Goal: Check status: Check status

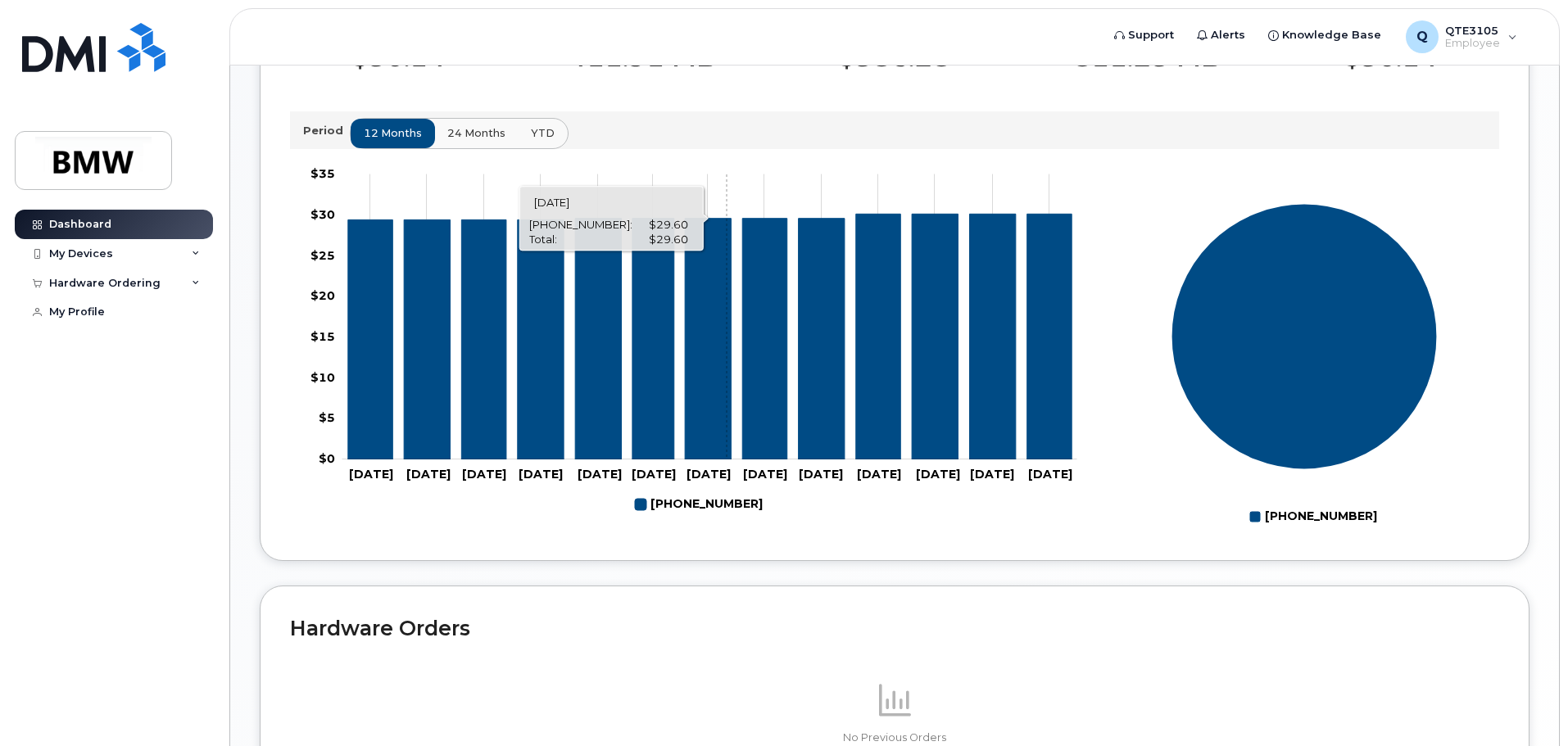
scroll to position [573, 0]
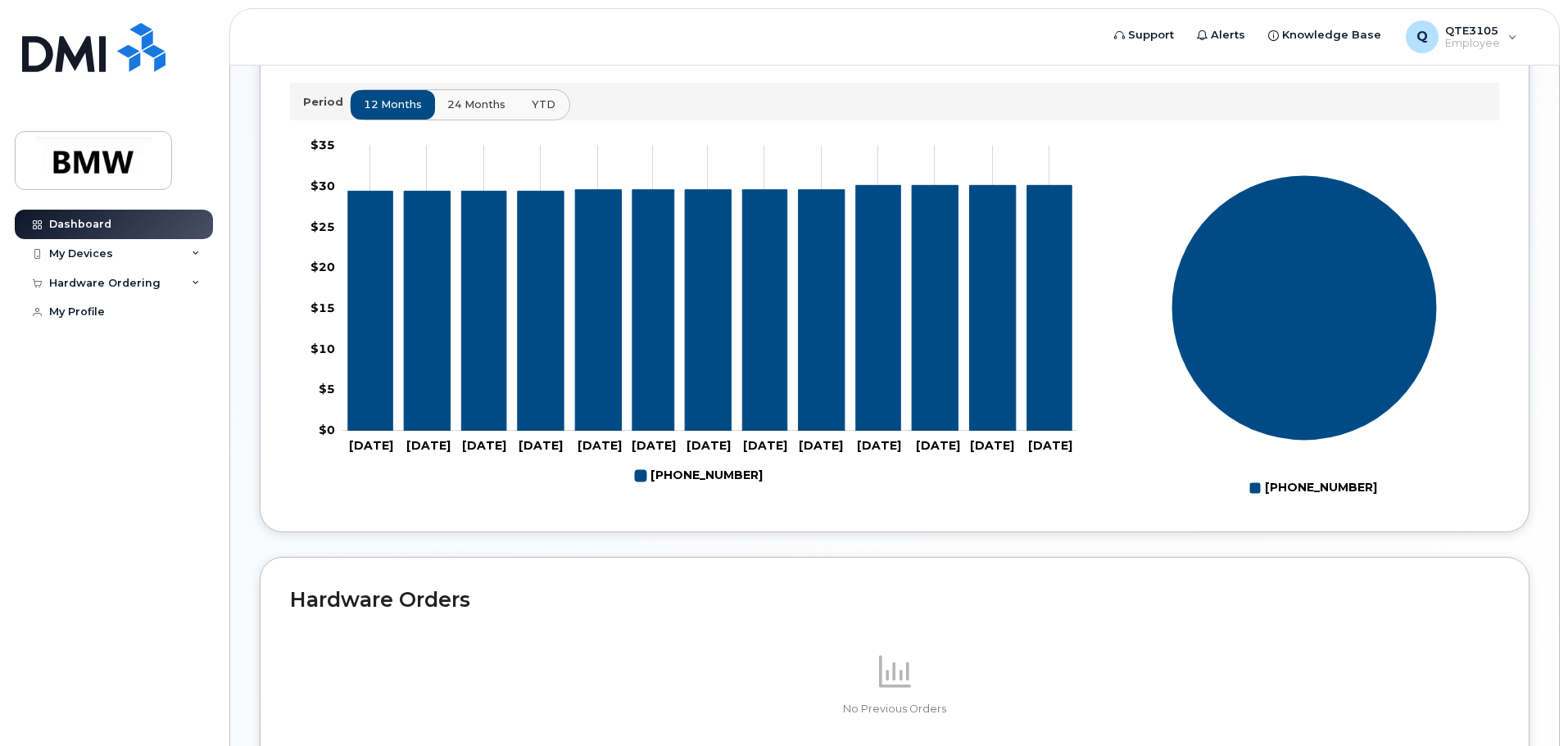
click at [542, 113] on span "YTD" at bounding box center [544, 104] width 24 height 16
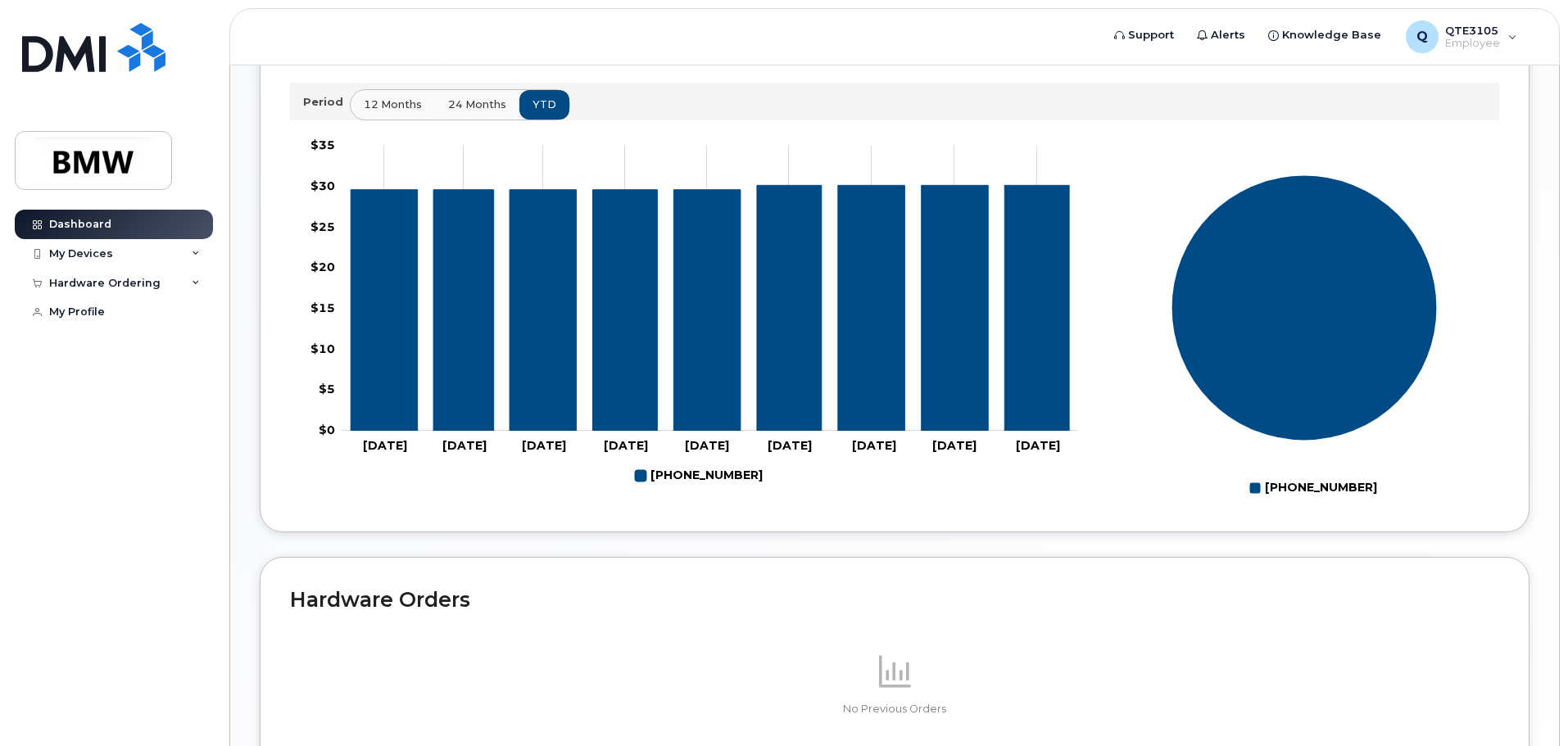
click at [472, 113] on span "24 months" at bounding box center [476, 104] width 58 height 16
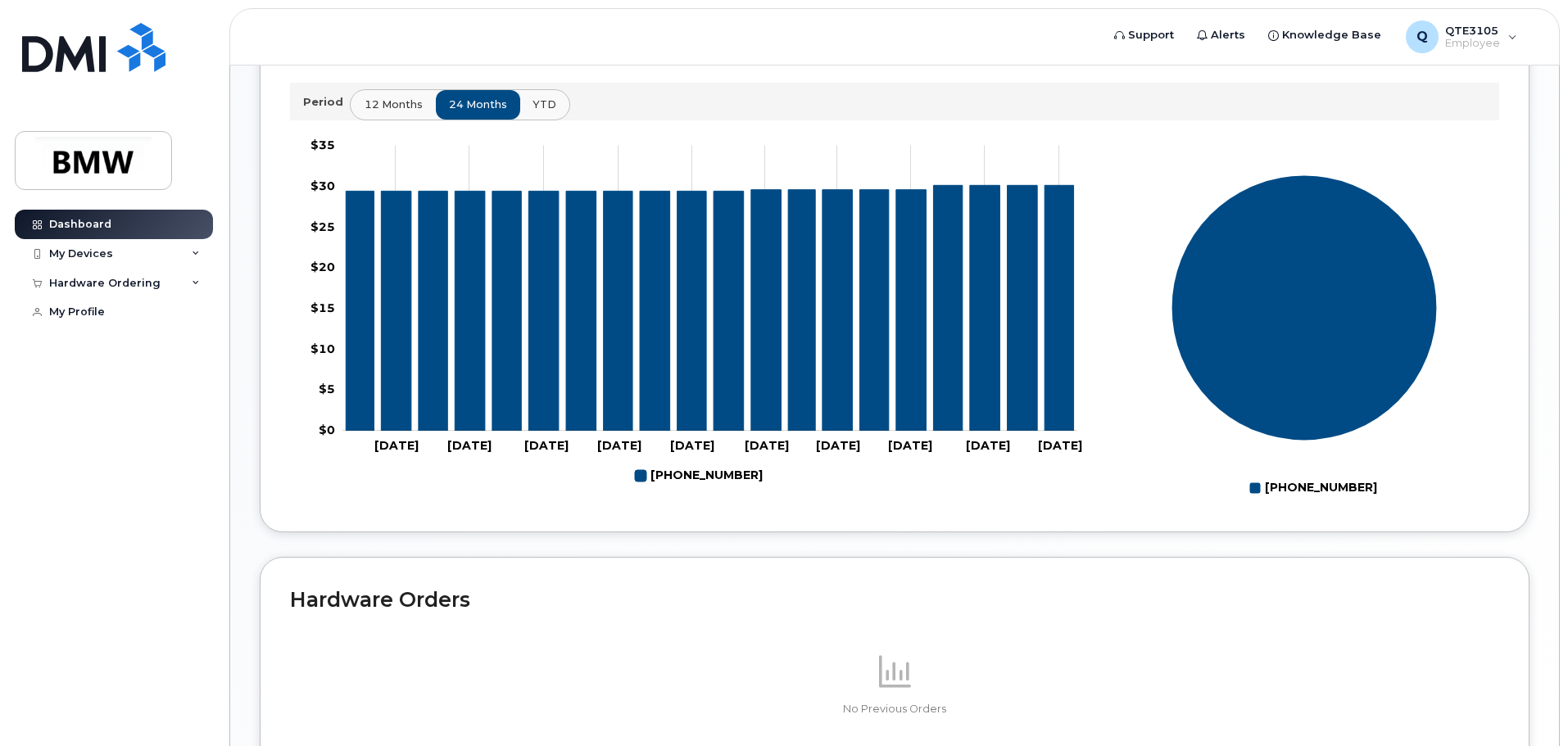
click at [365, 113] on span "12 months" at bounding box center [393, 104] width 58 height 16
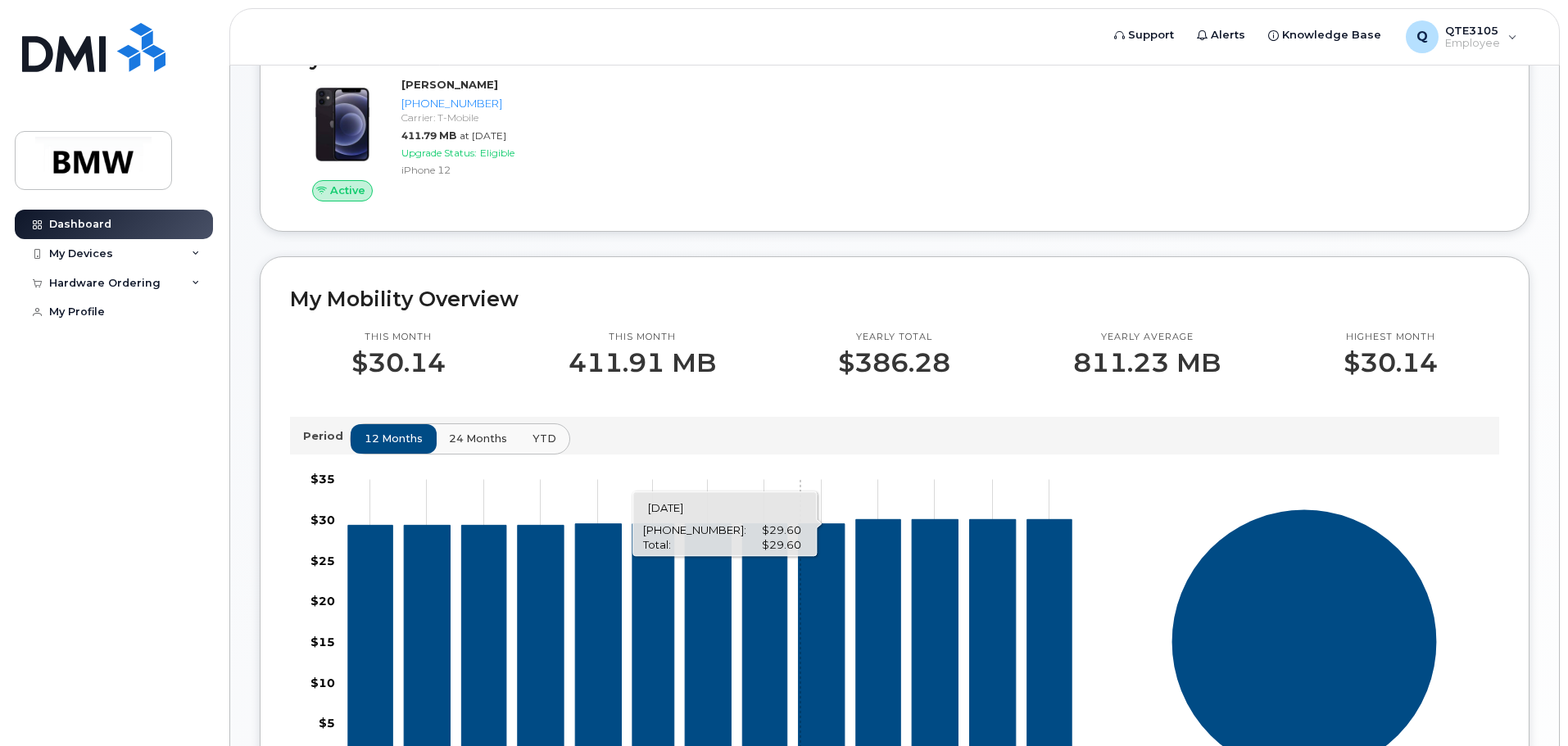
scroll to position [164, 0]
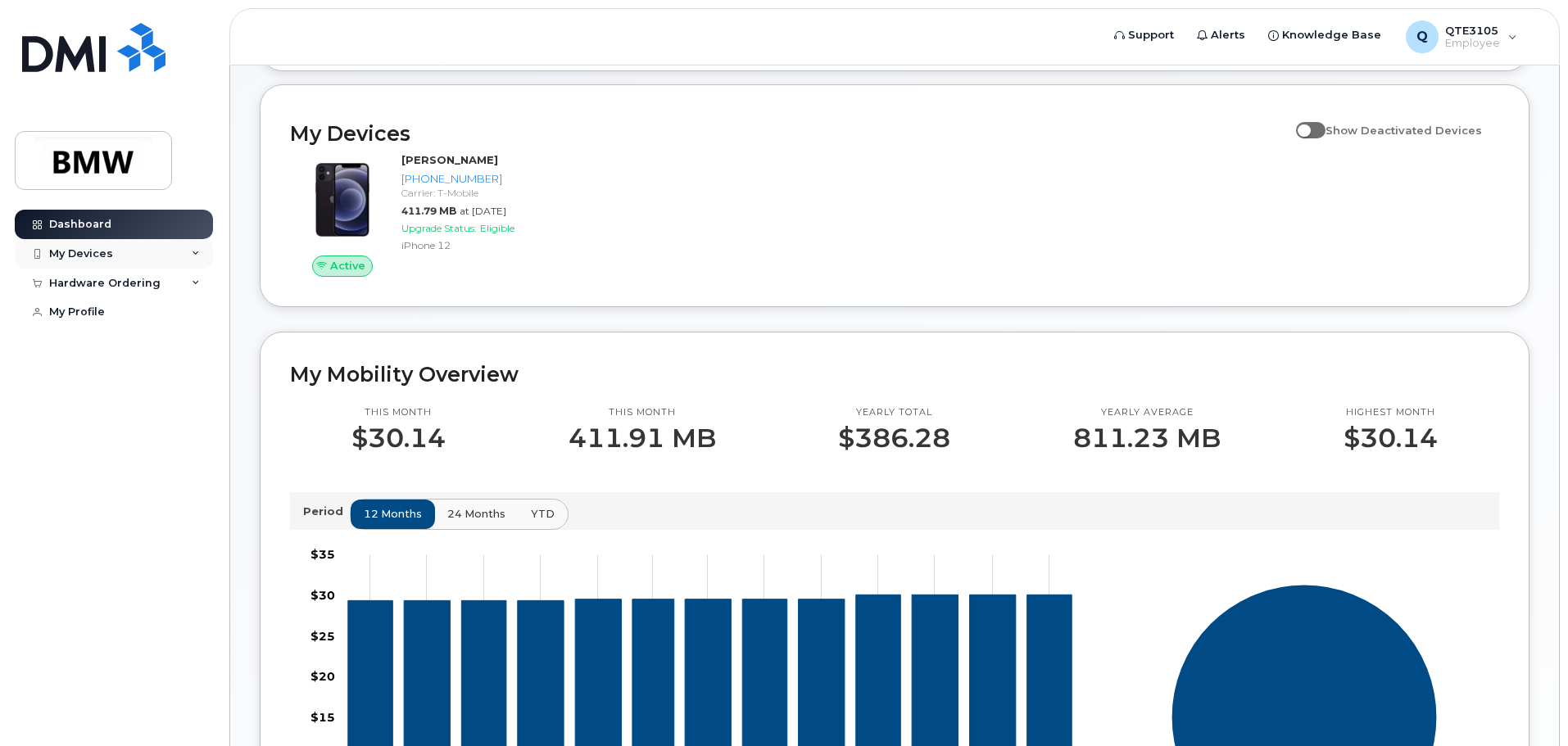
click at [95, 256] on div "My Devices" at bounding box center [81, 254] width 64 height 13
click at [163, 386] on div "Hardware Ordering" at bounding box center [114, 371] width 198 height 29
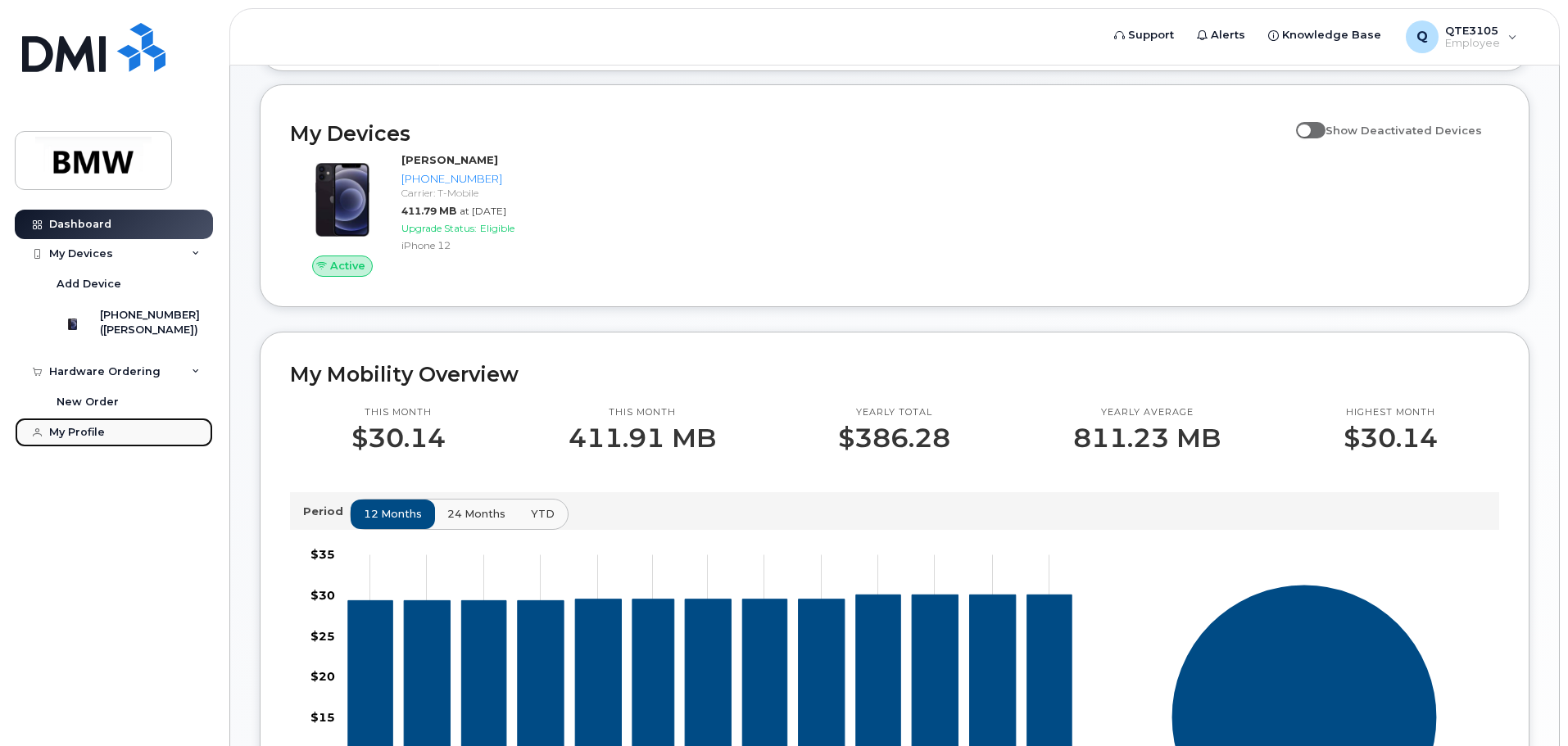
click at [140, 447] on link "My Profile" at bounding box center [114, 432] width 198 height 29
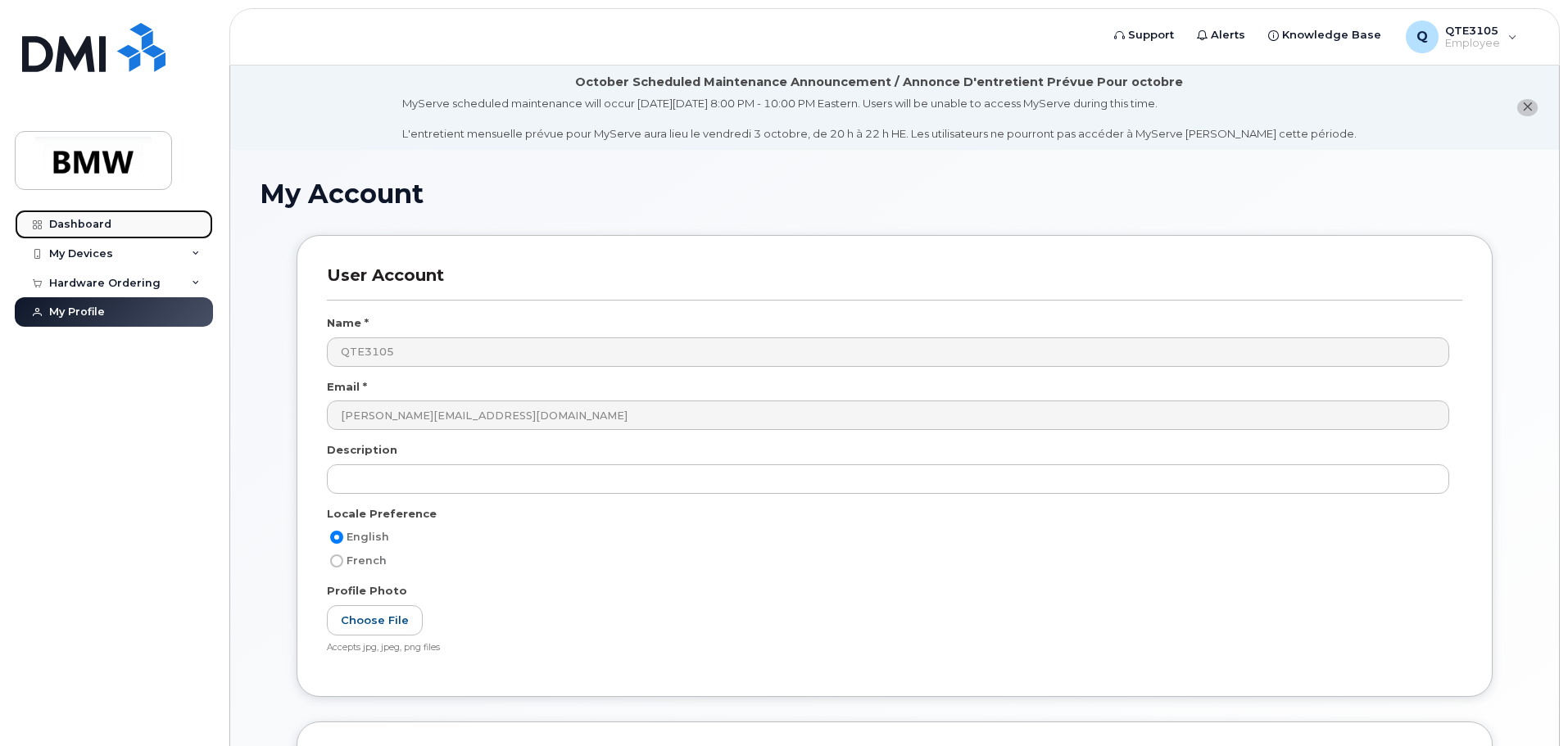
click at [100, 223] on div "Dashboard" at bounding box center [80, 224] width 62 height 13
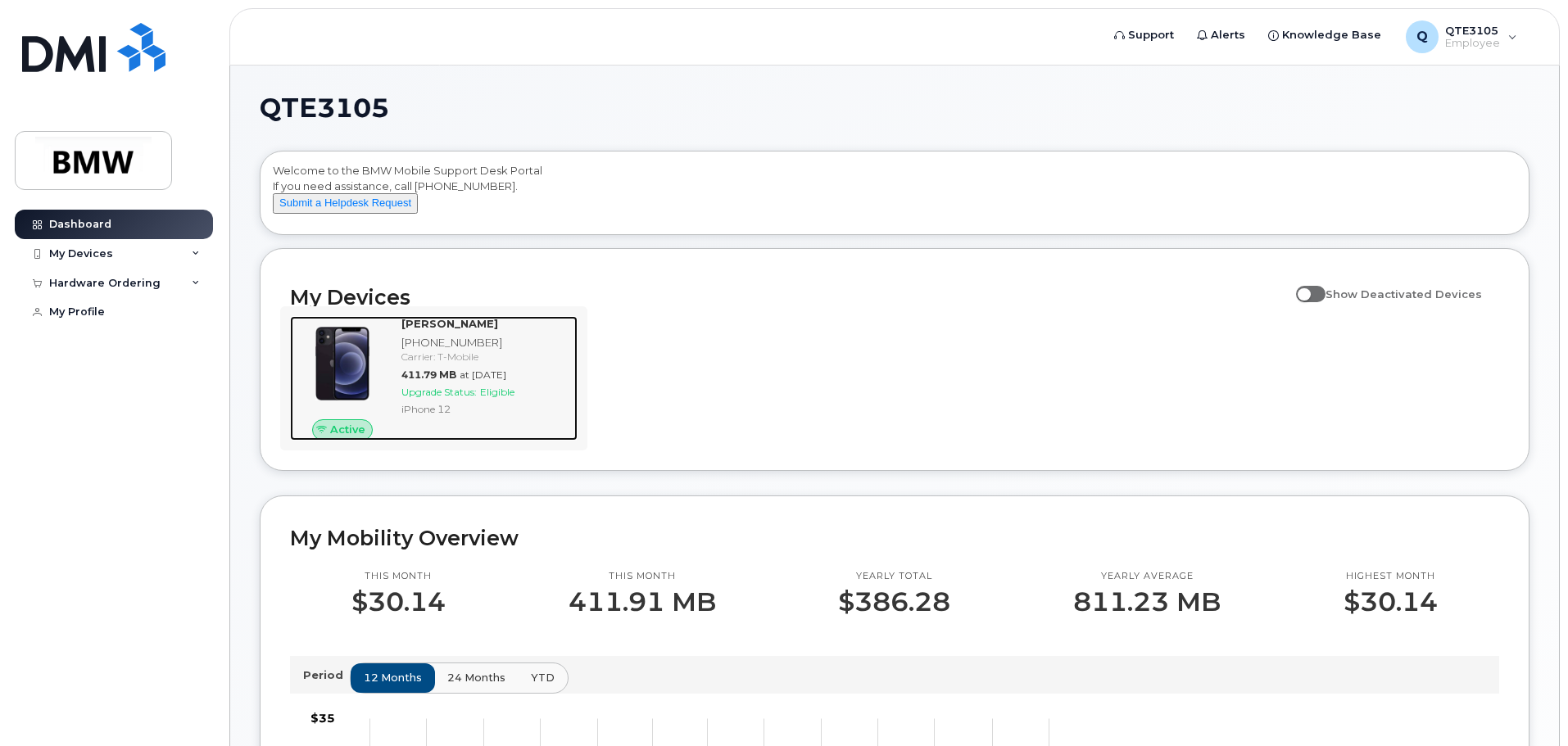
click at [545, 399] on div "Upgrade Status: Eligible" at bounding box center [487, 391] width 170 height 14
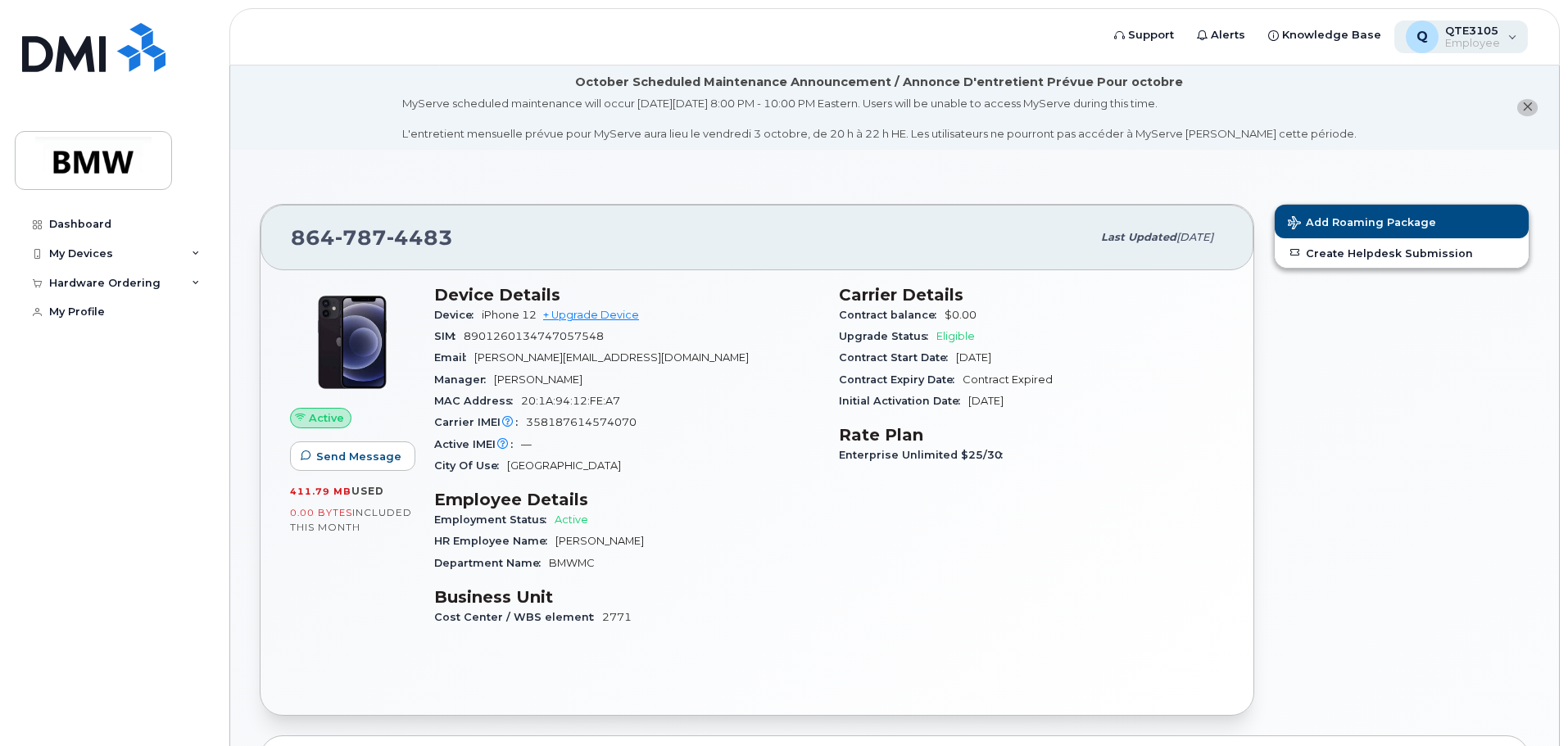
click at [1507, 37] on div "Q QTE3105 Employee" at bounding box center [1461, 36] width 134 height 33
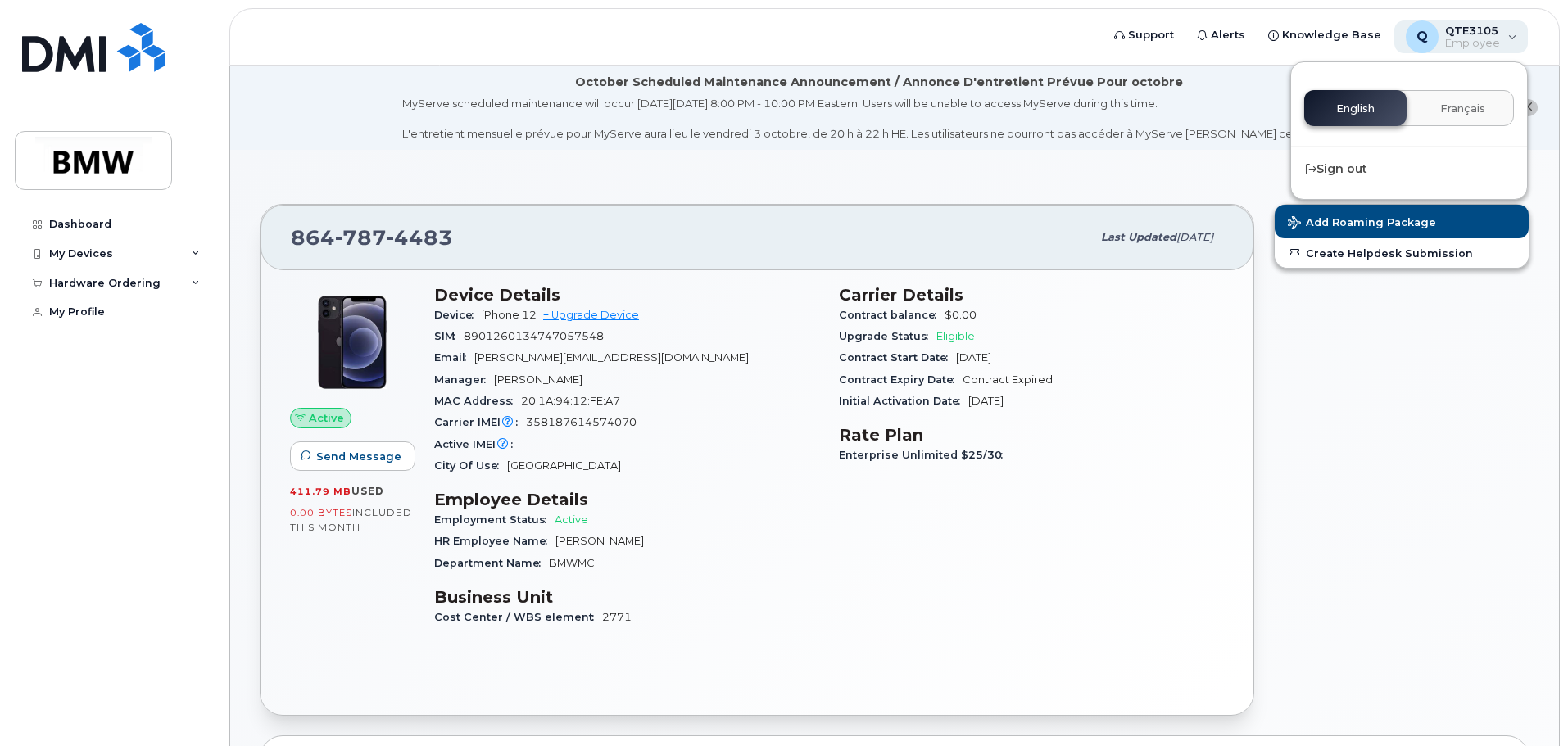
click at [1507, 37] on div "Q QTE3105 Employee" at bounding box center [1461, 36] width 134 height 33
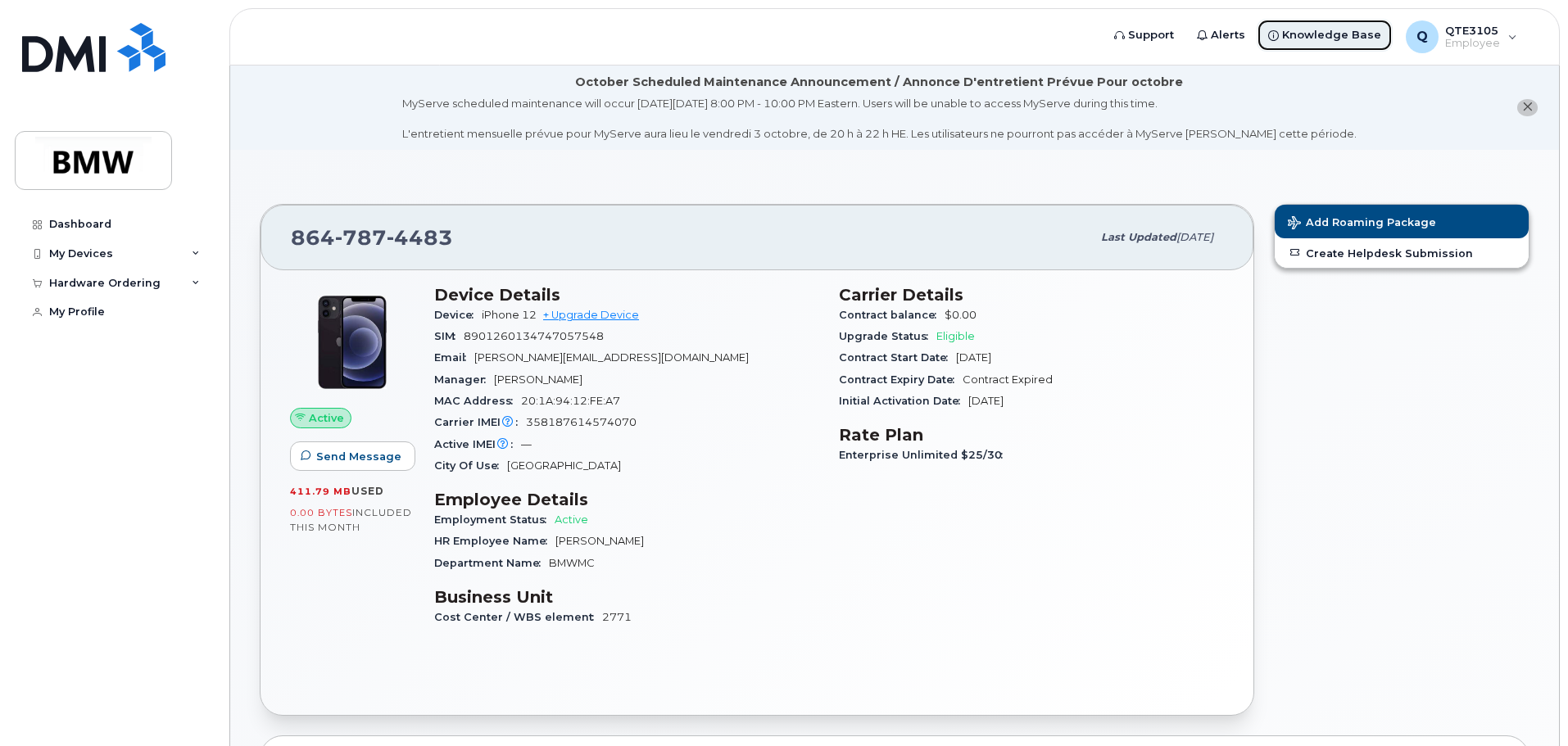
click at [1327, 34] on span "Knowledge Base" at bounding box center [1332, 34] width 99 height 16
click at [206, 284] on div "Hardware Ordering" at bounding box center [114, 283] width 198 height 29
click at [199, 281] on icon at bounding box center [196, 283] width 8 height 8
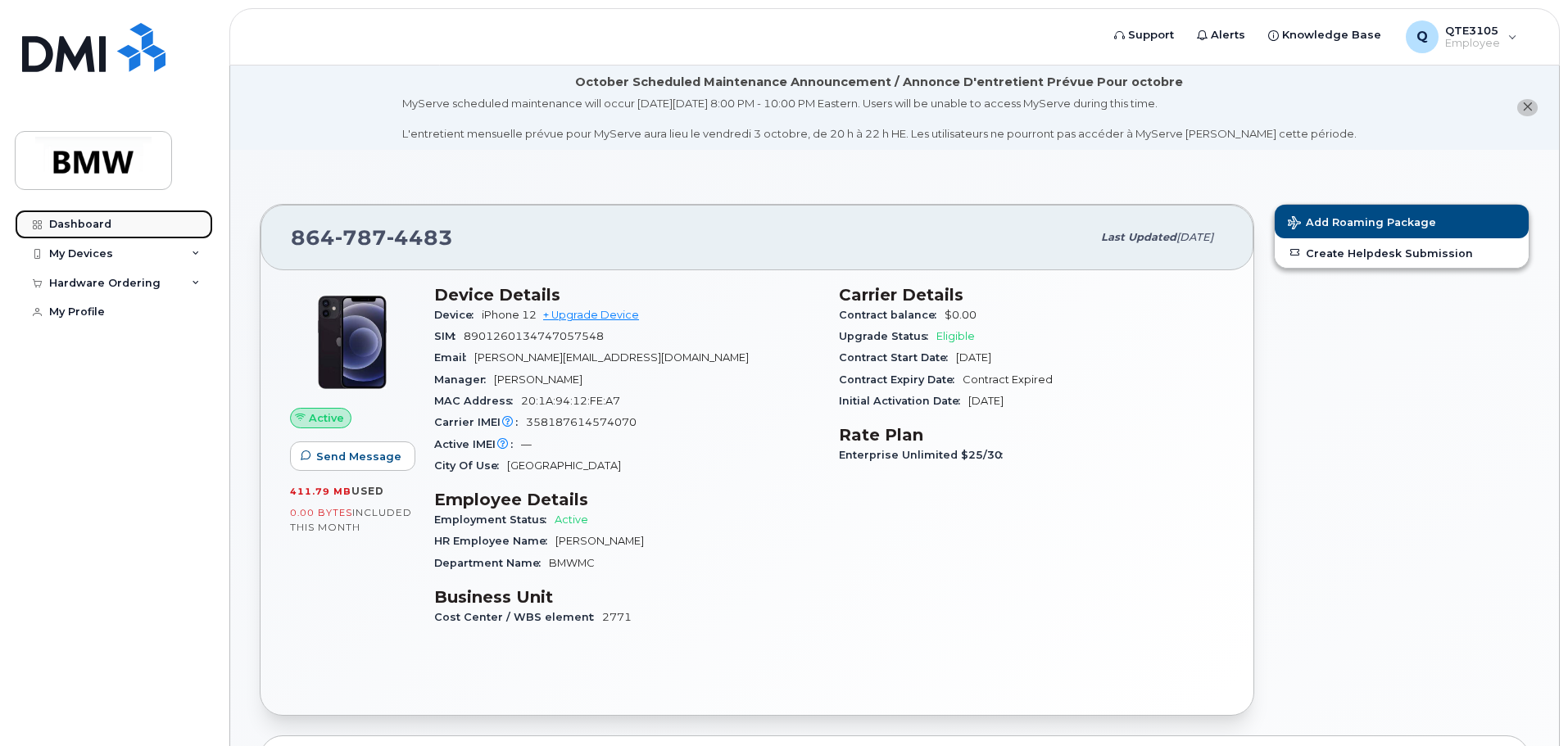
click at [97, 221] on div "Dashboard" at bounding box center [80, 224] width 62 height 13
